Goal: Information Seeking & Learning: Learn about a topic

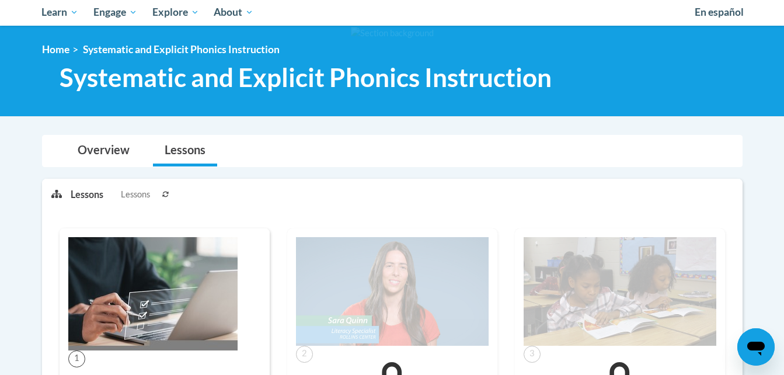
scroll to position [126, 0]
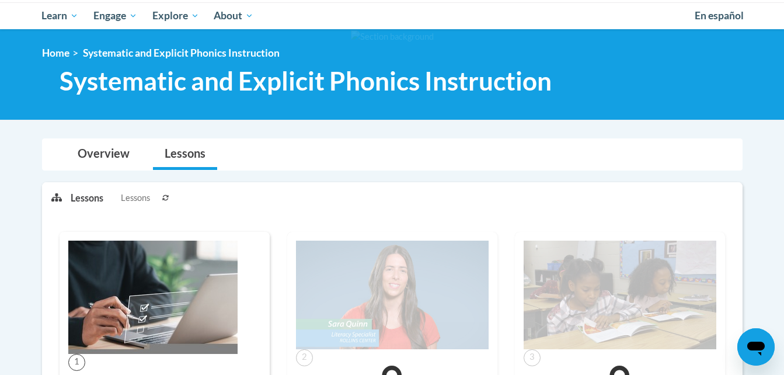
scroll to position [120, 0]
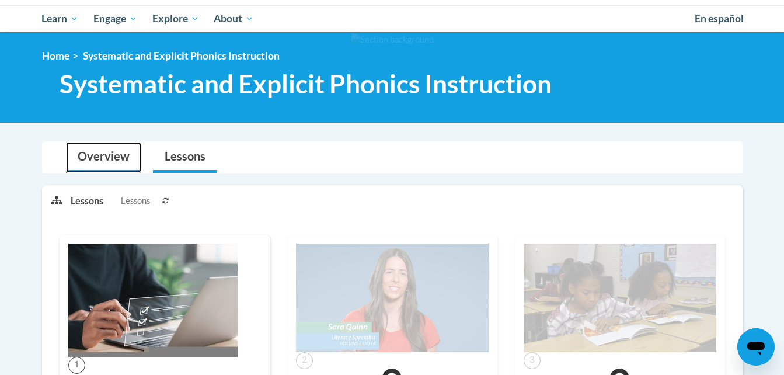
click at [103, 161] on link "Overview" at bounding box center [103, 157] width 75 height 31
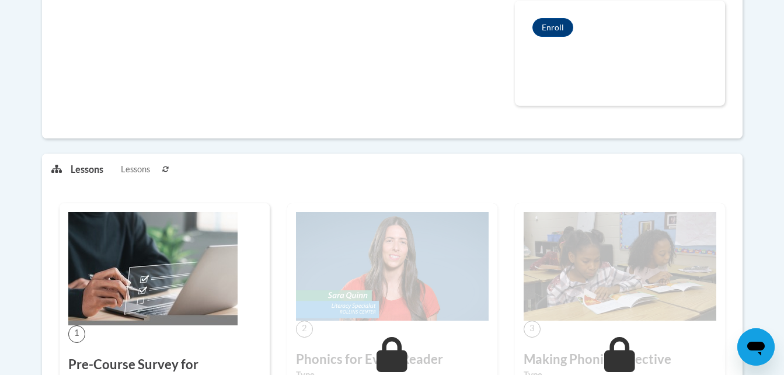
scroll to position [483, 0]
click at [167, 171] on icon at bounding box center [165, 169] width 7 height 7
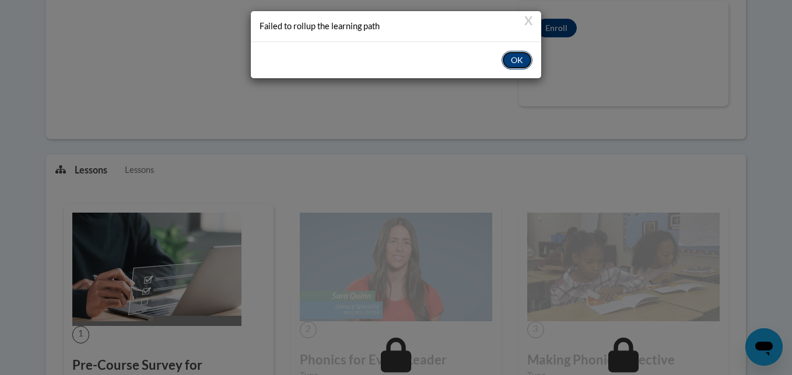
click at [512, 65] on button "OK" at bounding box center [517, 60] width 31 height 19
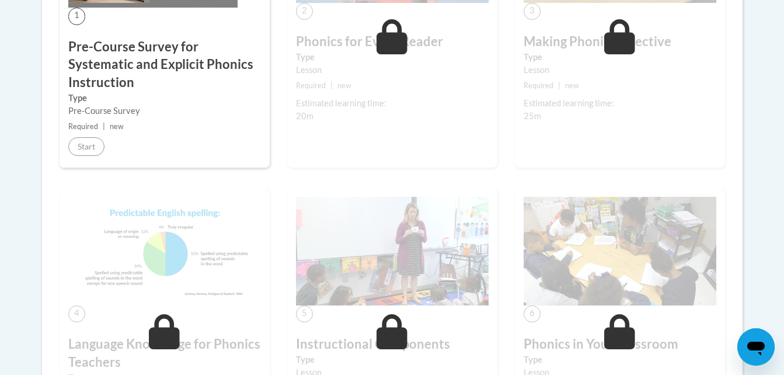
scroll to position [802, 0]
click at [173, 16] on div "1 Pre-Course Survey for Systematic and Explicit Phonics Instruction Type Pre-Co…" at bounding box center [165, 26] width 210 height 282
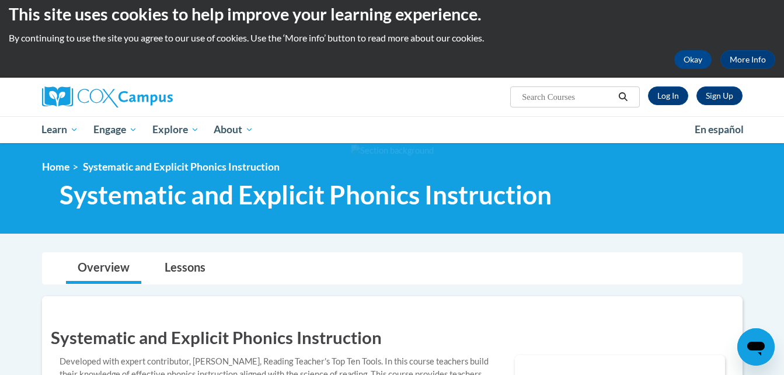
scroll to position [0, 0]
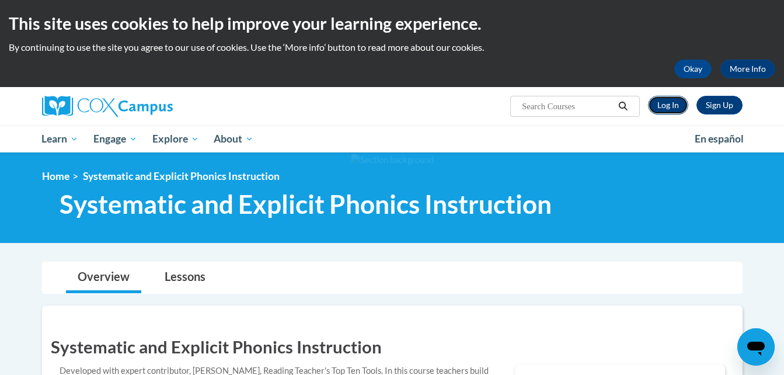
click at [661, 104] on link "Log In" at bounding box center [668, 105] width 40 height 19
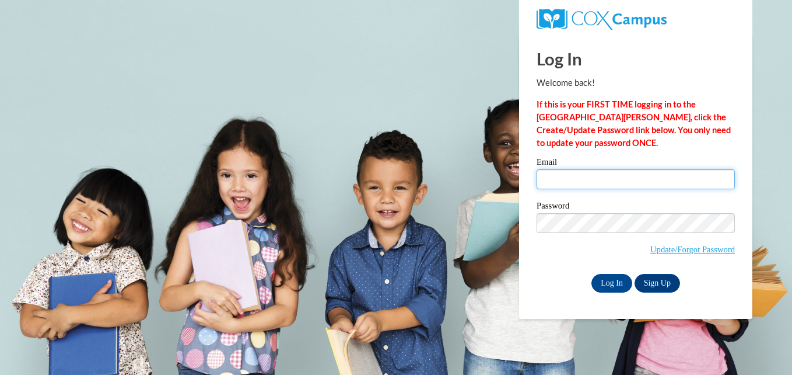
click at [596, 176] on input "Email" at bounding box center [636, 179] width 198 height 20
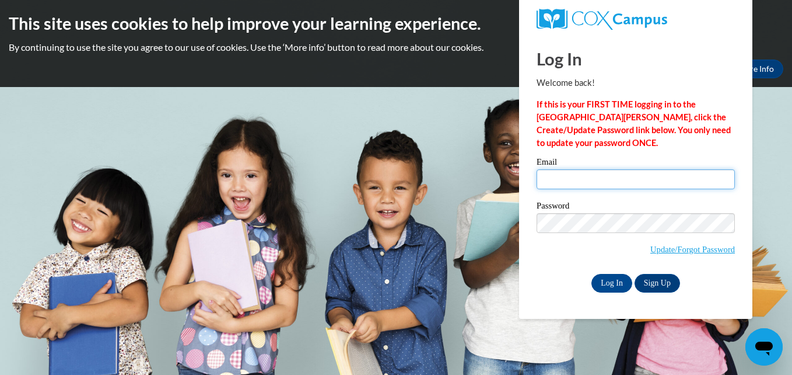
type input "[EMAIL_ADDRESS][DOMAIN_NAME]"
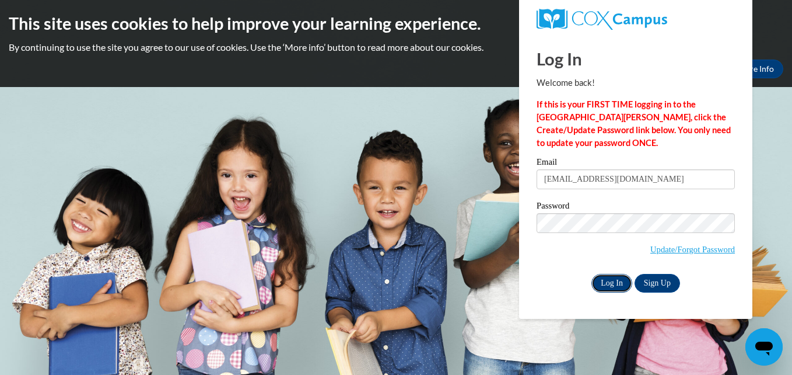
click at [610, 287] on input "Log In" at bounding box center [612, 283] width 41 height 19
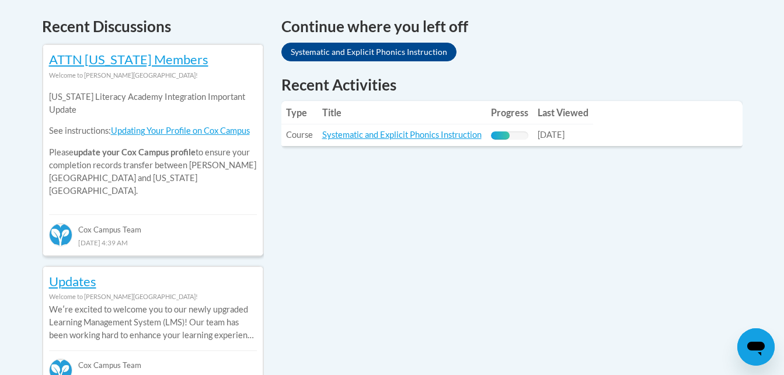
scroll to position [502, 0]
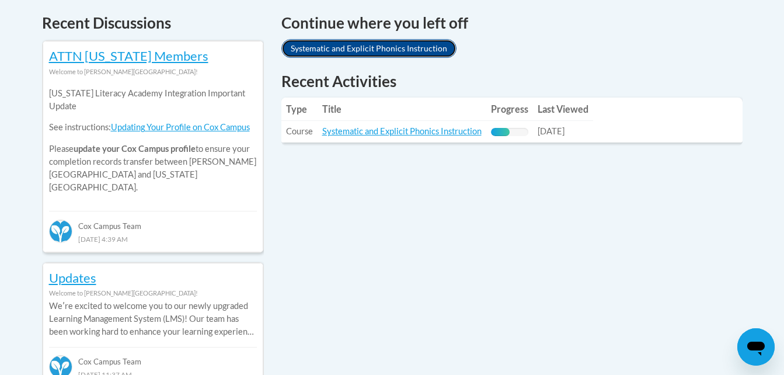
click at [393, 51] on link "Systematic and Explicit Phonics Instruction" at bounding box center [368, 48] width 175 height 19
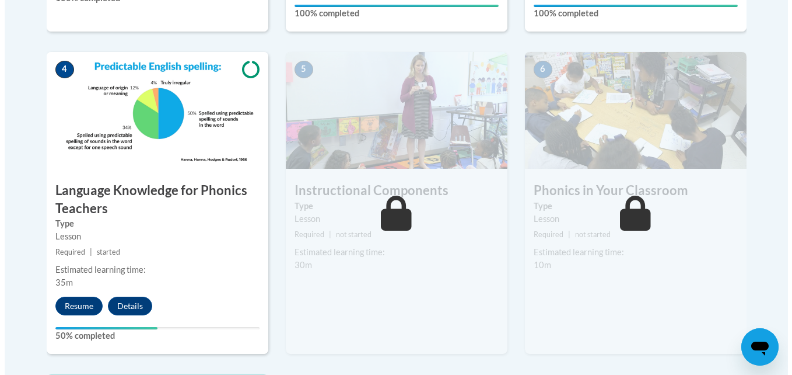
scroll to position [645, 0]
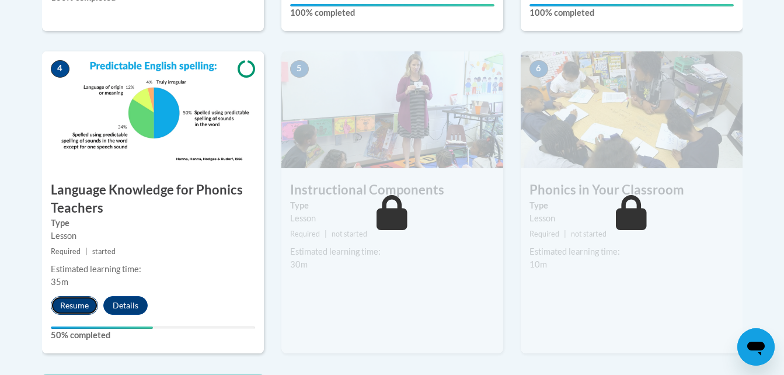
click at [79, 302] on button "Resume" at bounding box center [74, 305] width 47 height 19
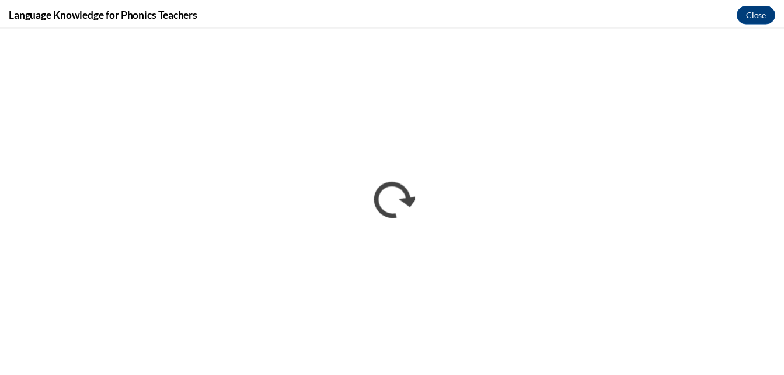
scroll to position [0, 0]
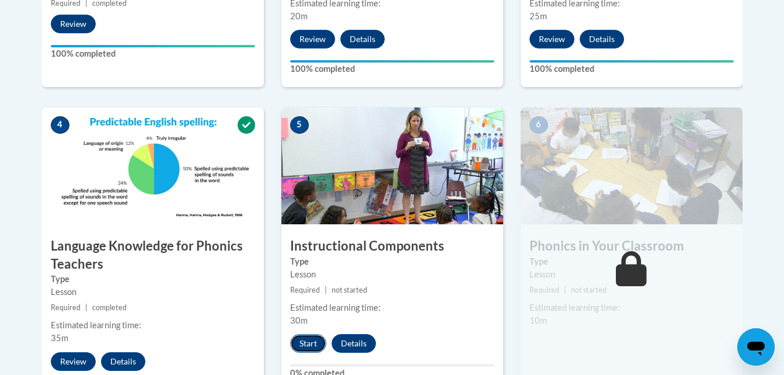
click at [304, 346] on button "Start" at bounding box center [308, 343] width 36 height 19
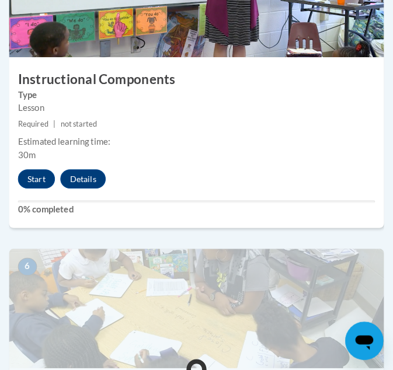
scroll to position [1684, 0]
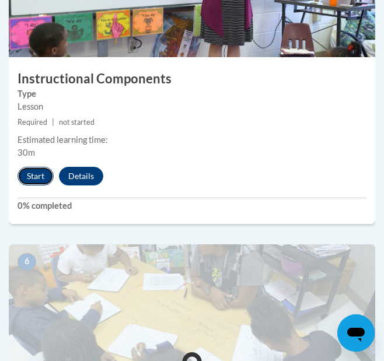
click at [34, 180] on button "Start" at bounding box center [36, 176] width 36 height 19
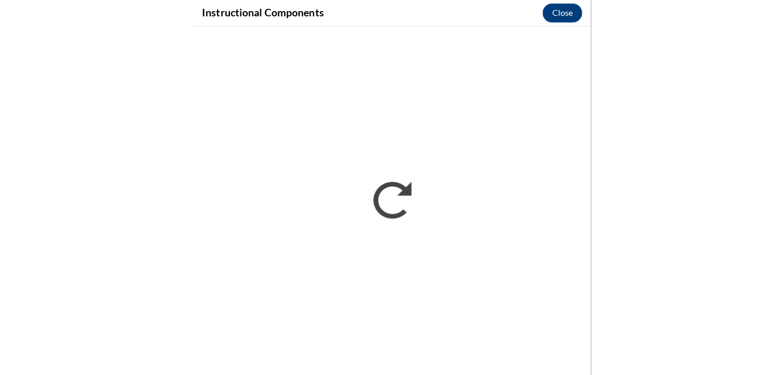
scroll to position [1209, 0]
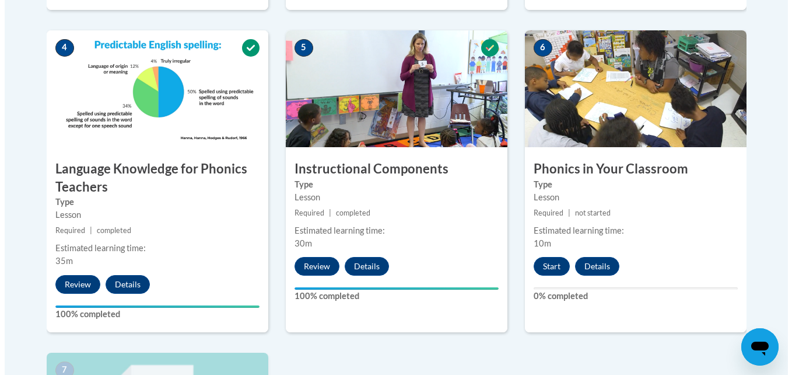
scroll to position [677, 0]
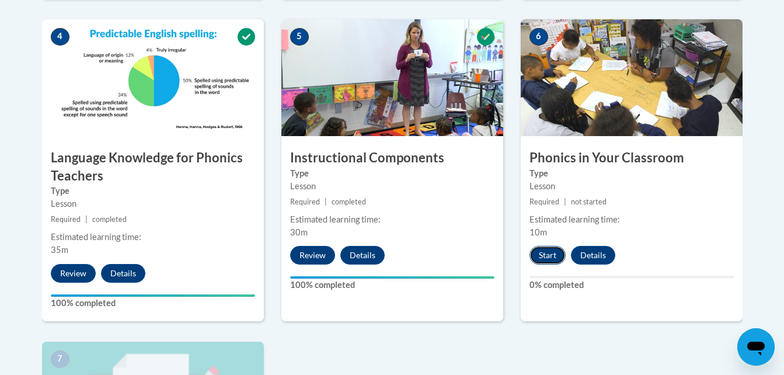
click at [545, 257] on button "Start" at bounding box center [547, 255] width 36 height 19
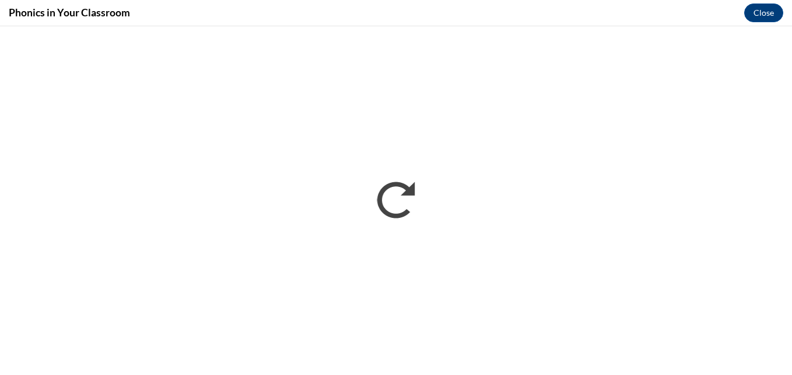
scroll to position [0, 0]
click at [767, 11] on button "Close" at bounding box center [764, 13] width 39 height 19
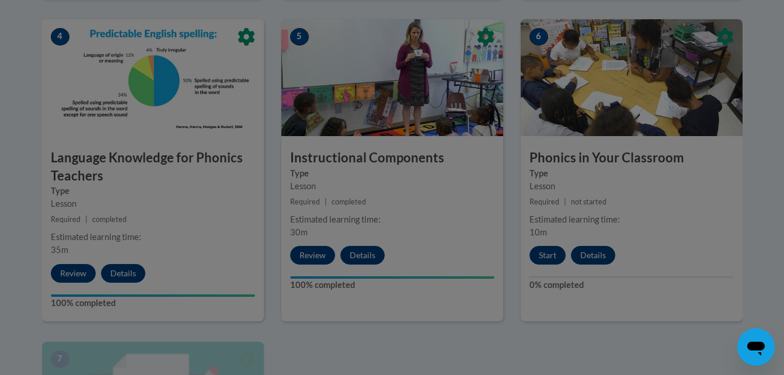
click at [544, 255] on div at bounding box center [392, 187] width 784 height 375
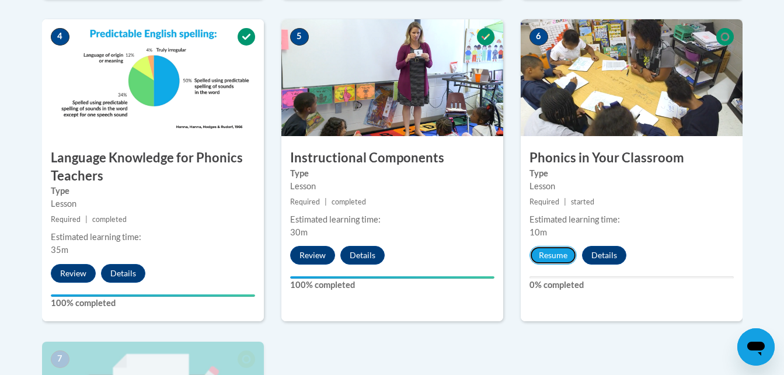
click at [543, 256] on button "Resume" at bounding box center [552, 255] width 47 height 19
